Goal: Check status

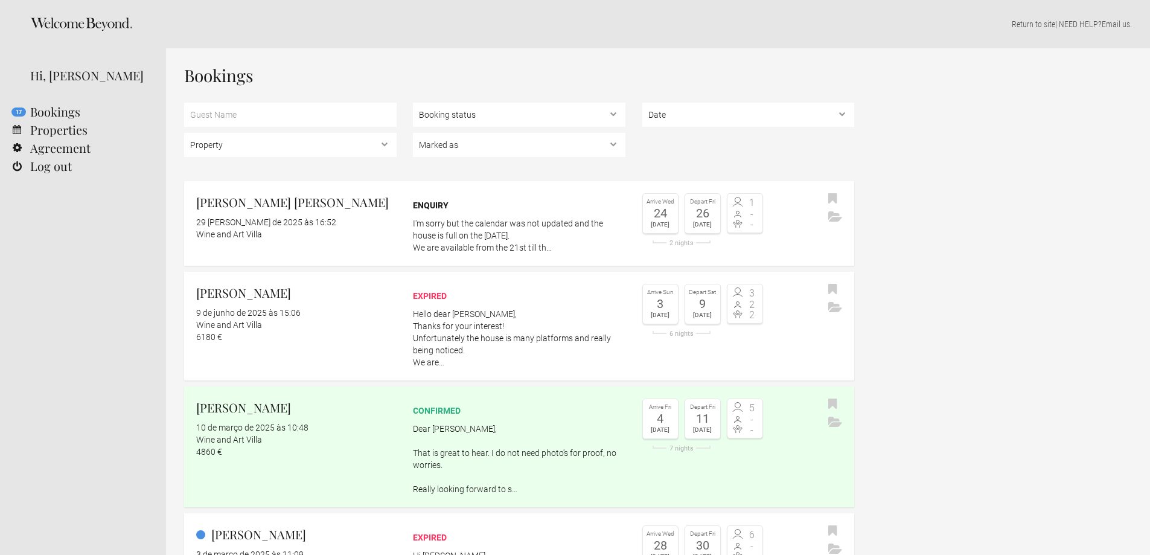
click at [1025, 231] on div "Bookings Property Wine and Art Villa Booking status Pending bookings , Confirme…" at bounding box center [658, 476] width 984 height 856
click at [639, 232] on link "[PERSON_NAME] [PERSON_NAME] 29 [PERSON_NAME] de 2025 às 16:52 Wine and Art Vill…" at bounding box center [519, 223] width 670 height 85
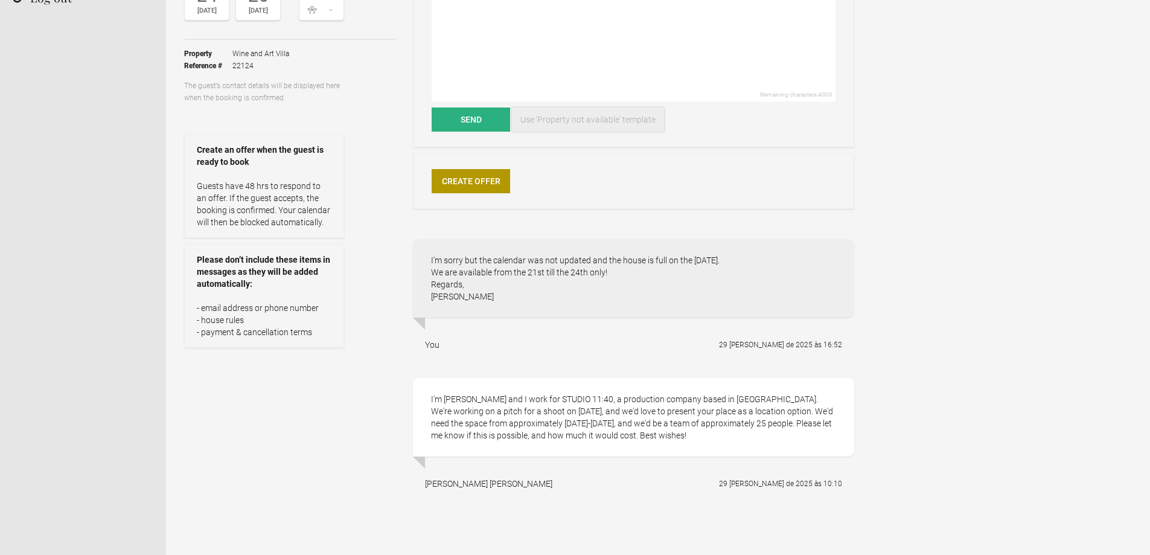
scroll to position [181, 0]
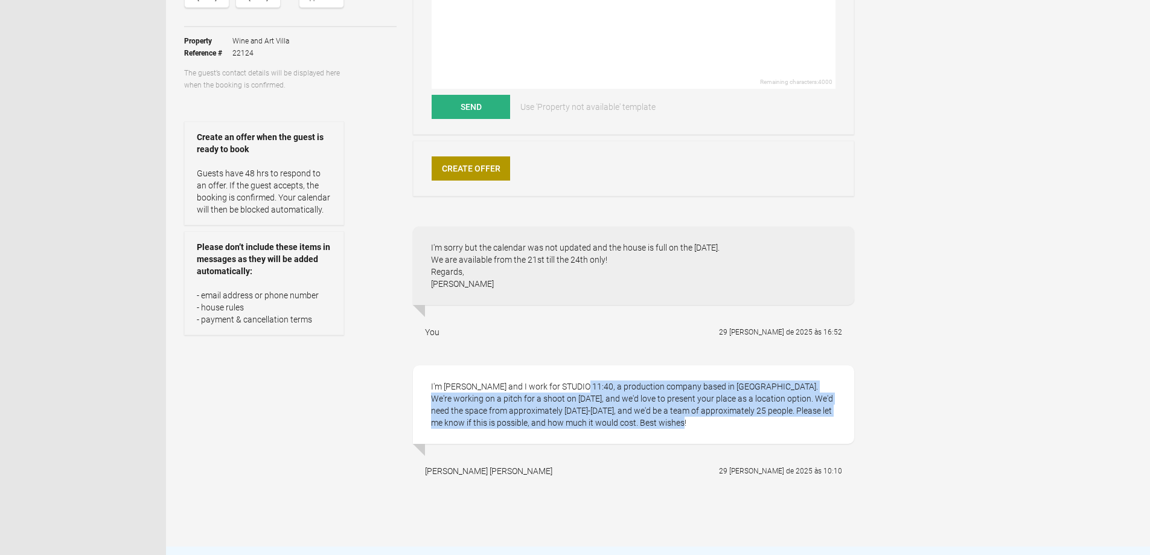
drag, startPoint x: 533, startPoint y: 385, endPoint x: 696, endPoint y: 431, distance: 169.8
click at [696, 431] on div "I'm Claire and I work for STUDIO 11:40, a production company based in Berlin. W…" at bounding box center [633, 404] width 441 height 78
click at [650, 421] on div "I'm Claire and I work for STUDIO 11:40, a production company based in Berlin. W…" at bounding box center [633, 404] width 441 height 78
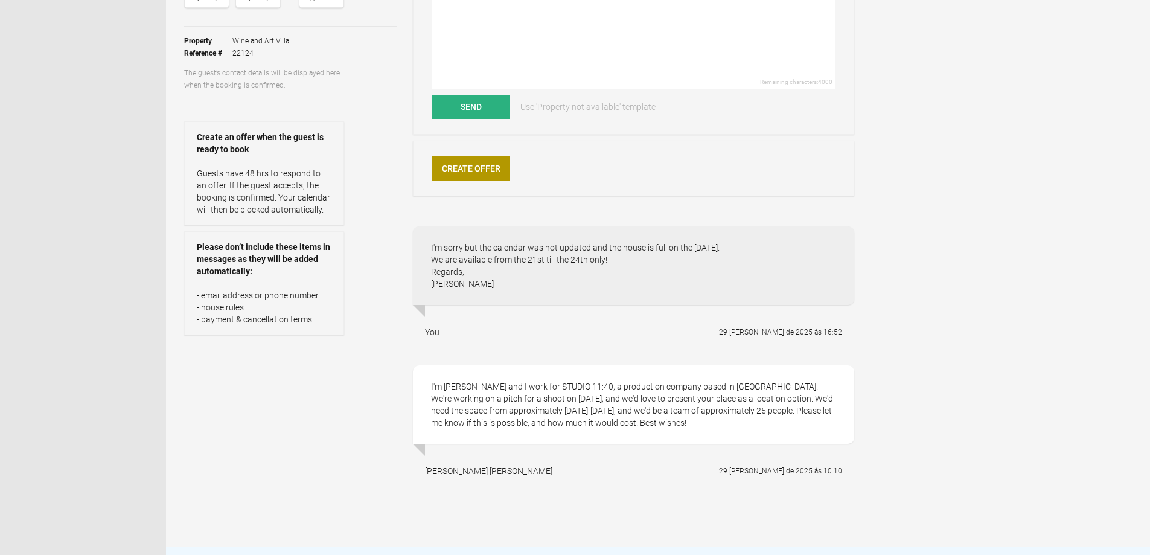
click at [536, 405] on div "I'm Claire and I work for STUDIO 11:40, a production company based in Berlin. W…" at bounding box center [633, 404] width 441 height 78
click at [540, 405] on div "I'm Claire and I work for STUDIO 11:40, a production company based in Berlin. W…" at bounding box center [633, 404] width 441 height 78
click at [544, 400] on div "I'm Claire and I work for STUDIO 11:40, a production company based in Berlin. W…" at bounding box center [633, 404] width 441 height 78
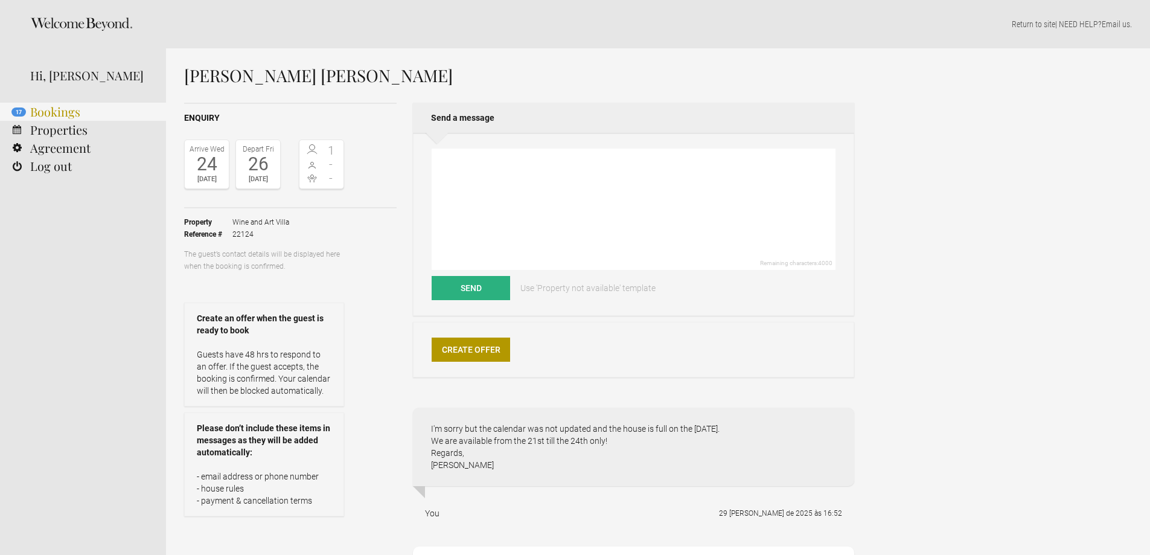
drag, startPoint x: 55, startPoint y: 112, endPoint x: 98, endPoint y: 118, distance: 43.4
click at [56, 112] on link "17 Bookings" at bounding box center [83, 112] width 166 height 18
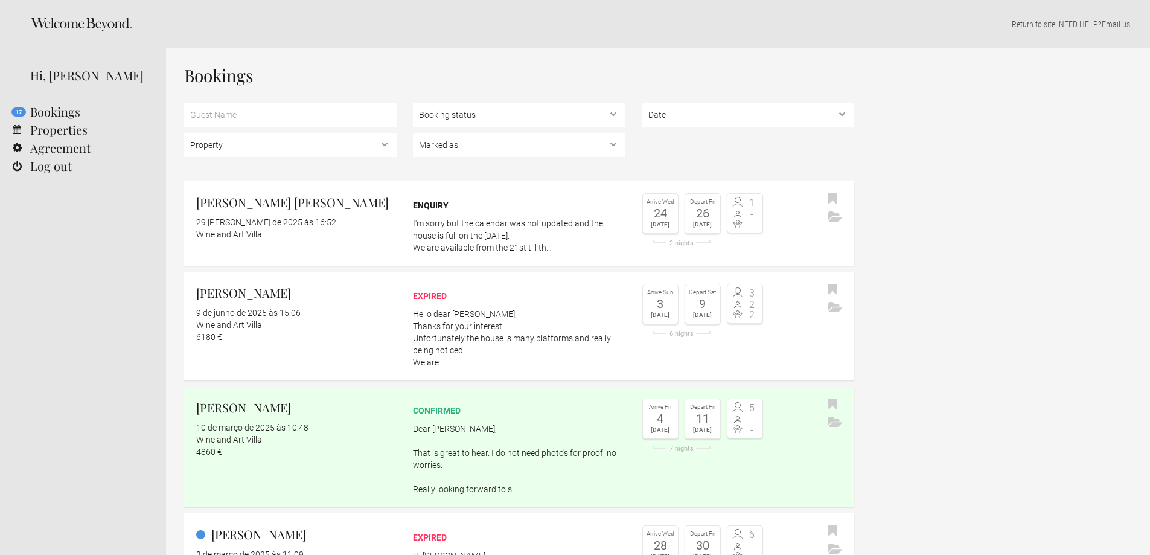
click at [981, 109] on div "Bookings Property Wine and Art Villa Booking status Pending bookings , Confirme…" at bounding box center [658, 476] width 984 height 856
